Goal: Navigation & Orientation: Find specific page/section

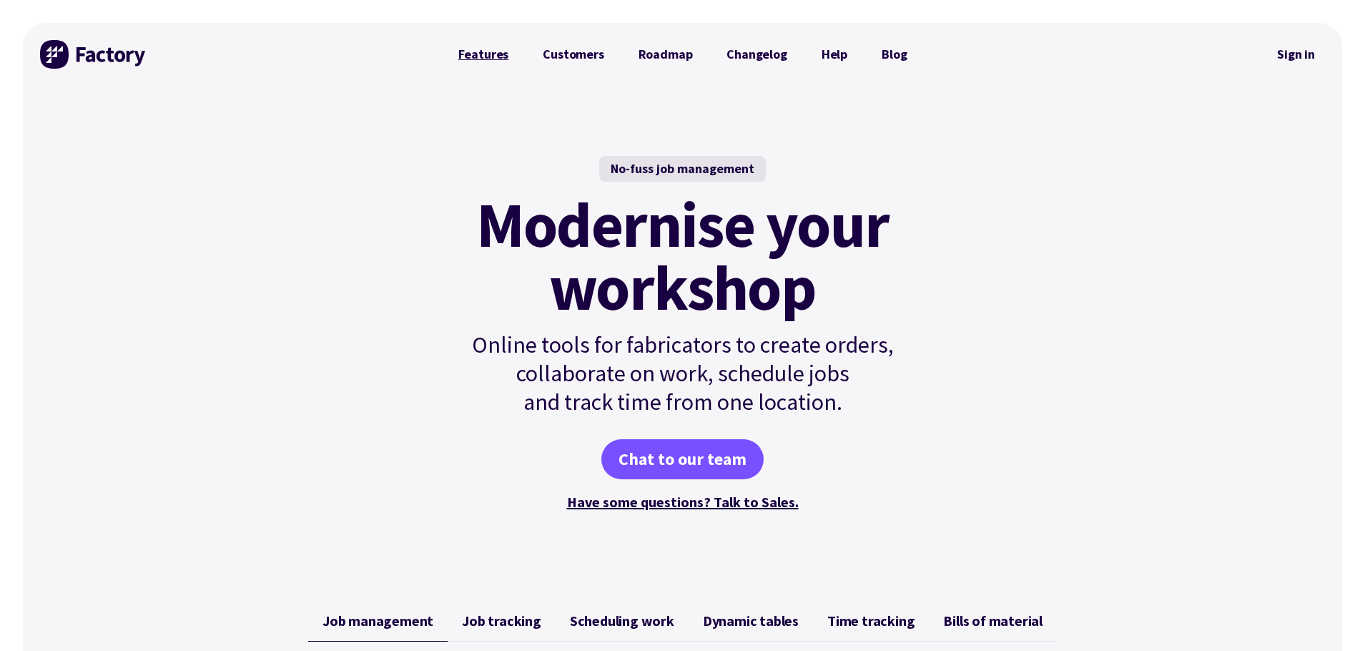
click at [501, 59] on link "Features" at bounding box center [483, 54] width 85 height 29
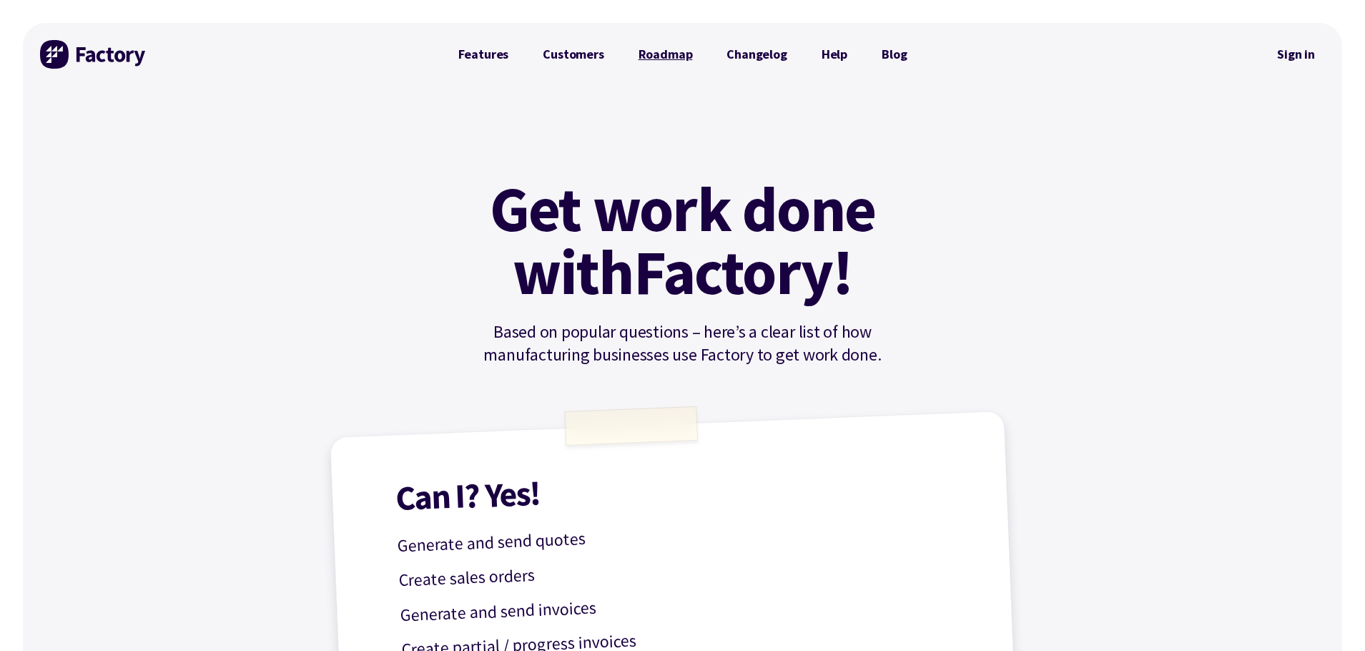
click at [676, 58] on link "Roadmap" at bounding box center [665, 54] width 89 height 29
